Goal: Information Seeking & Learning: Learn about a topic

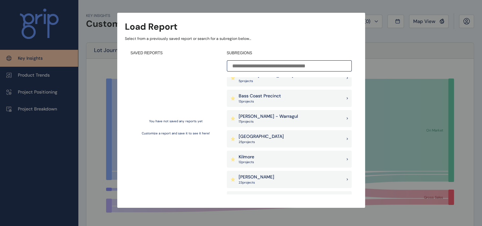
scroll to position [28, 0]
click at [275, 113] on p "[PERSON_NAME] - Warragul" at bounding box center [268, 116] width 59 height 6
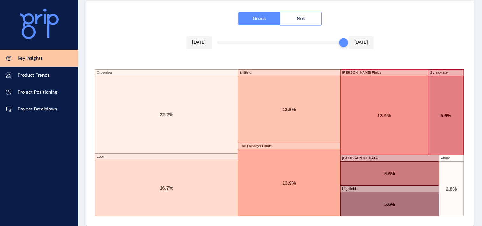
scroll to position [1112, 0]
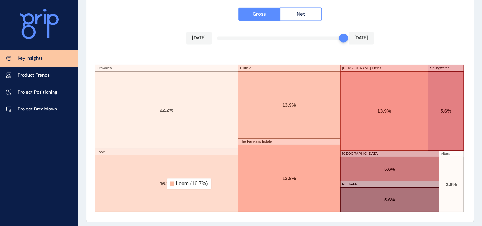
click at [163, 183] on rect at bounding box center [166, 183] width 143 height 56
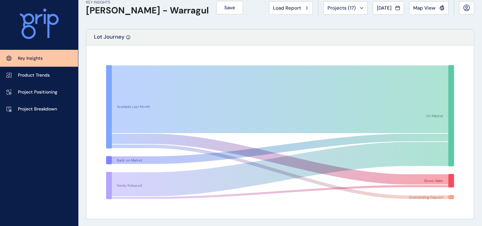
scroll to position [14, 0]
click at [359, 10] on button "Projects ( 17 )" at bounding box center [345, 7] width 44 height 13
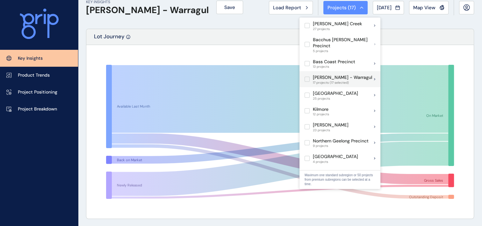
click at [374, 74] on div "[PERSON_NAME] - Warragul 17 projects (17 selected)" at bounding box center [340, 79] width 81 height 16
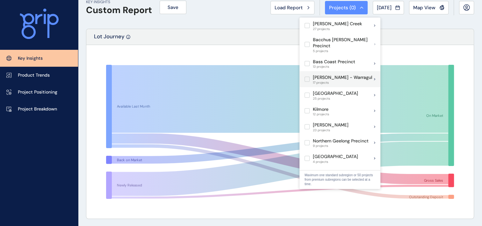
click at [374, 74] on div "[PERSON_NAME] - Warragul 17 projects" at bounding box center [340, 79] width 81 height 16
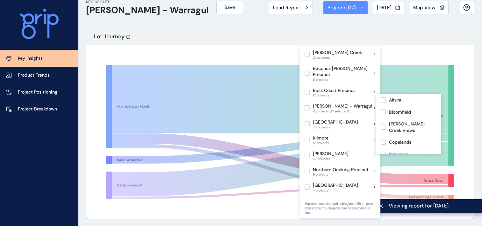
scroll to position [58, 0]
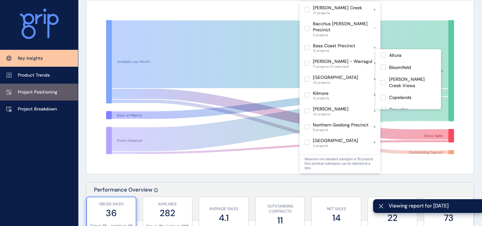
click at [30, 91] on p "Project Positioning" at bounding box center [38, 92] width 40 height 6
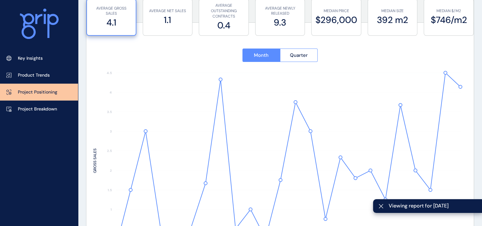
type input "********"
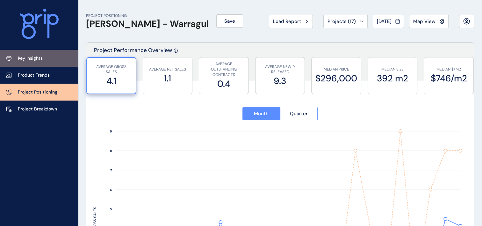
click at [38, 58] on p "Key Insights" at bounding box center [30, 58] width 25 height 6
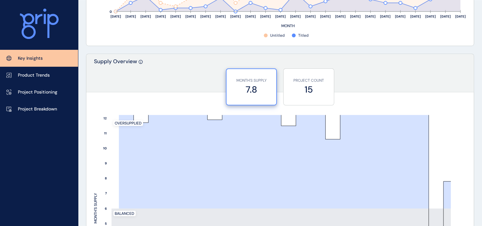
scroll to position [502, 0]
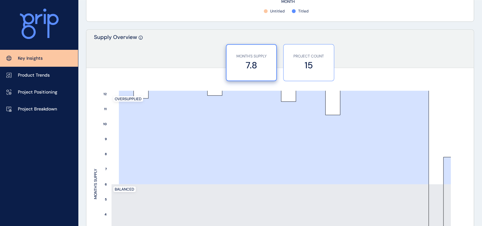
click at [313, 73] on div "PROJECT COUNT 15" at bounding box center [309, 62] width 44 height 36
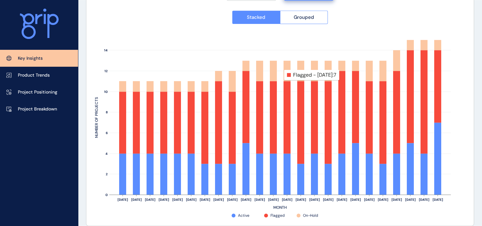
scroll to position [581, 0]
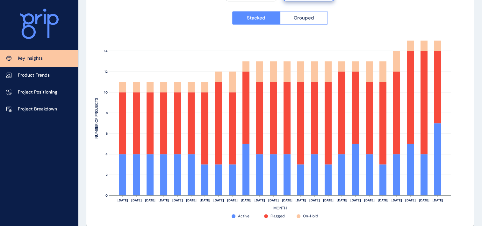
click at [301, 18] on span "Grouped" at bounding box center [304, 18] width 20 height 6
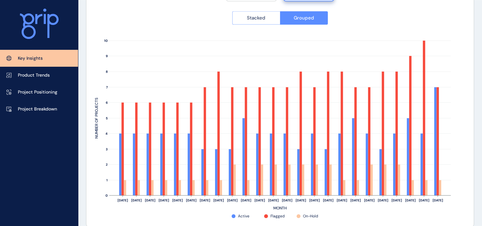
click at [263, 19] on span "Stacked" at bounding box center [256, 18] width 18 height 6
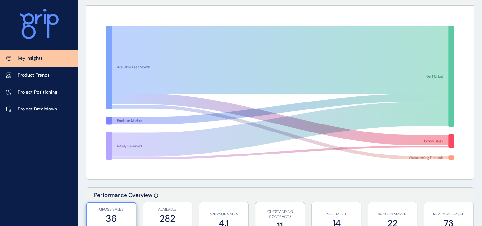
scroll to position [37, 0]
